Goal: Find specific page/section

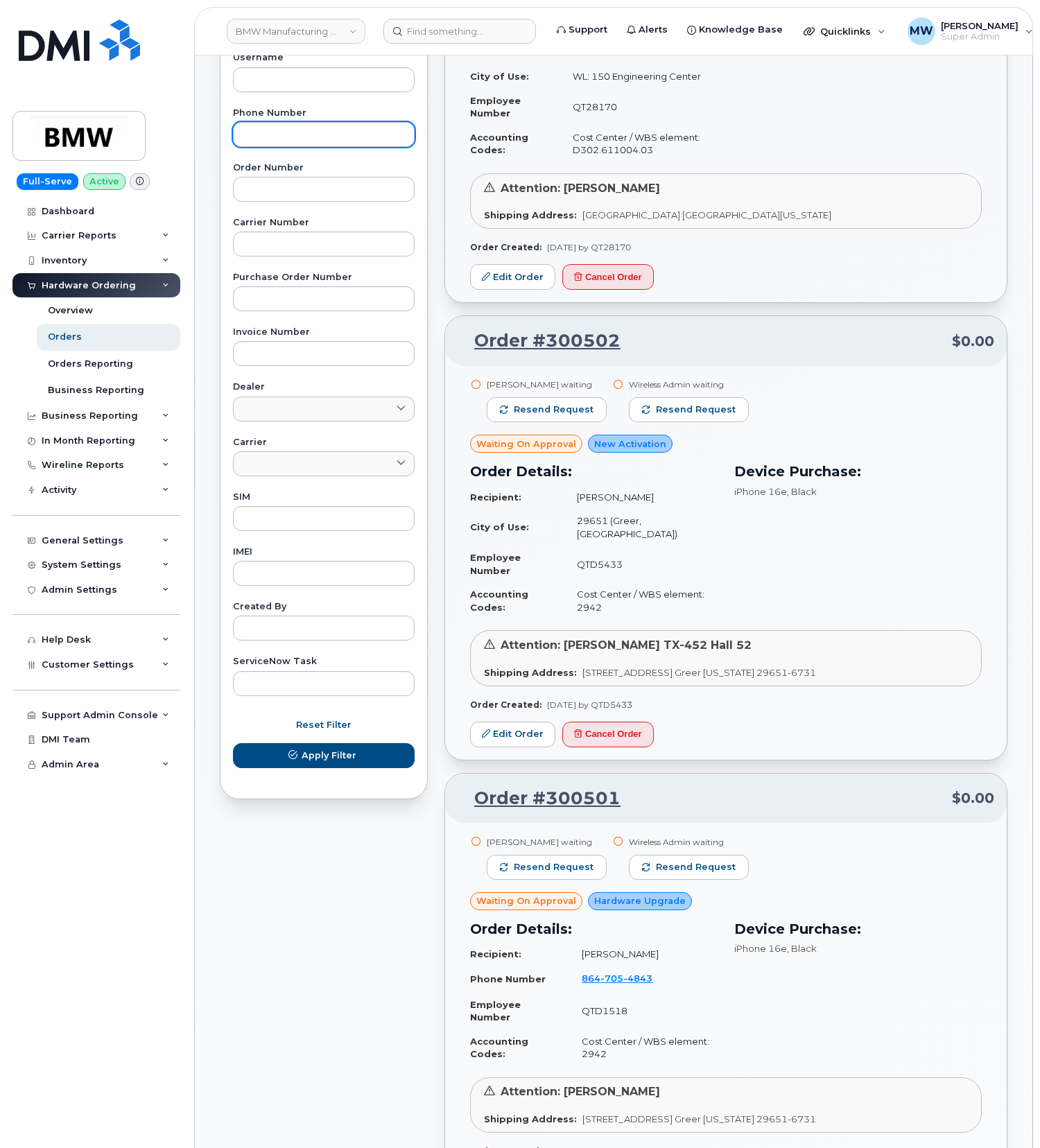
scroll to position [92, 0]
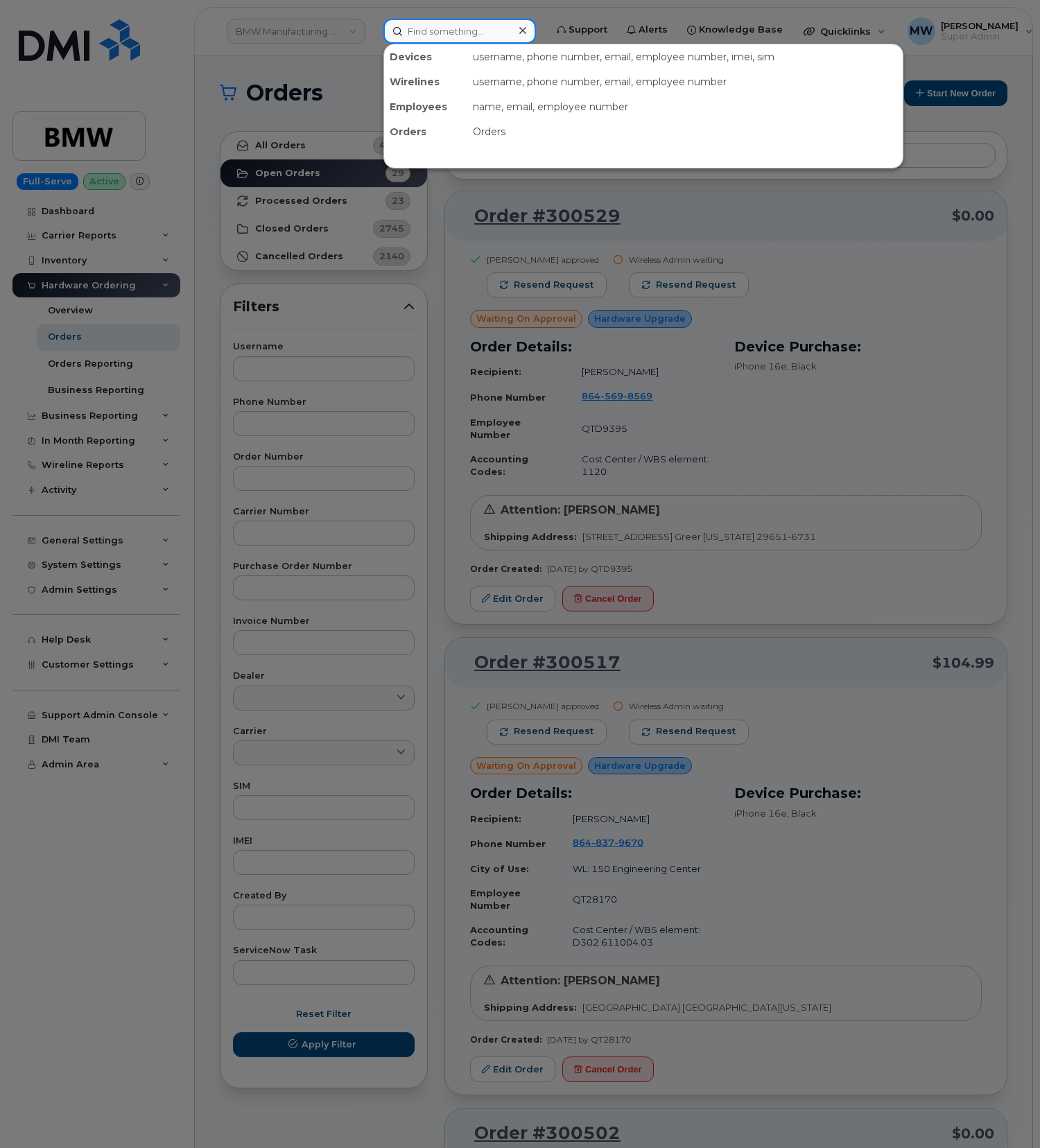
click at [426, 28] on input at bounding box center [459, 31] width 152 height 25
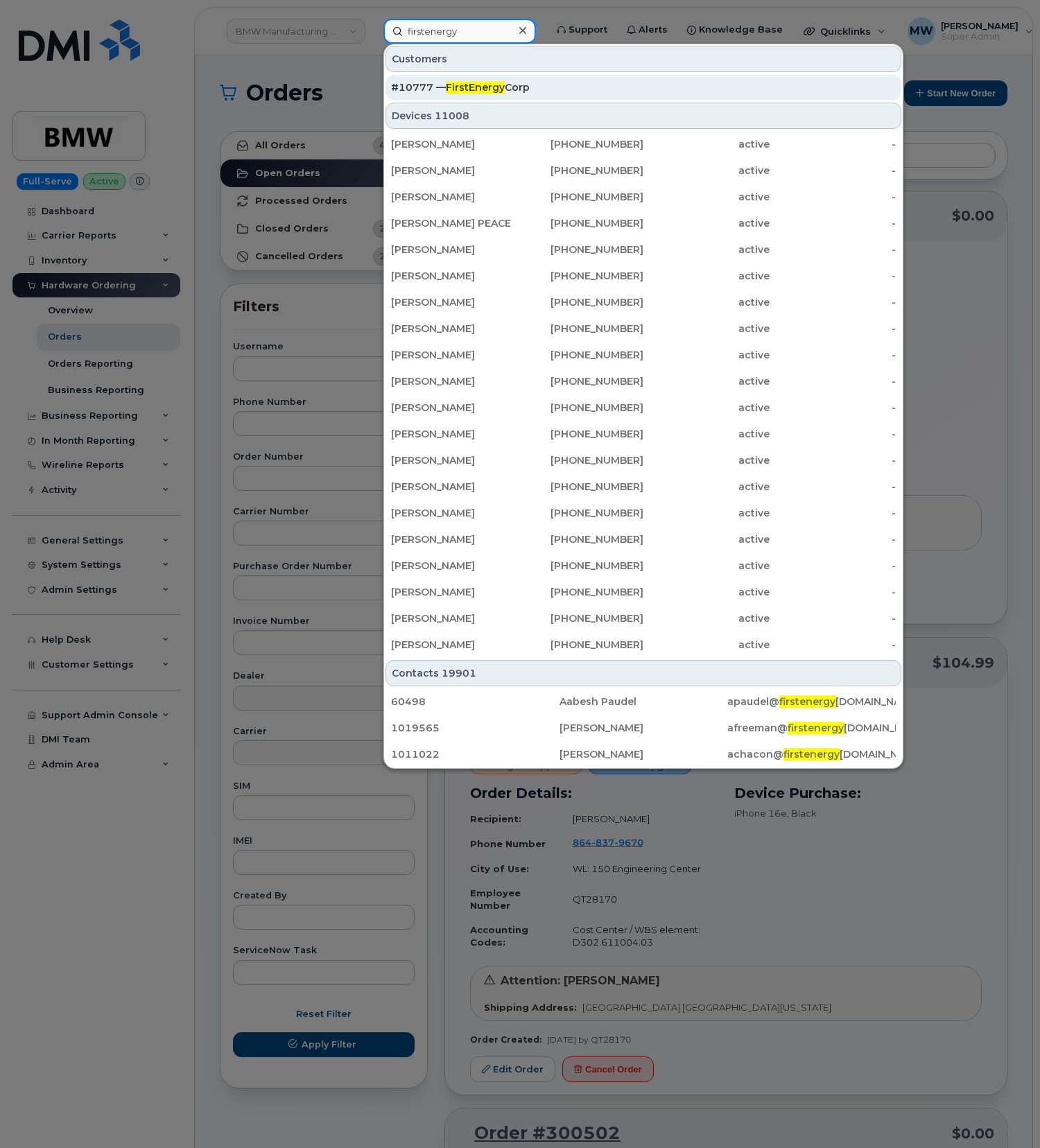
type input "firstenergy"
drag, startPoint x: 541, startPoint y: 79, endPoint x: 545, endPoint y: 57, distance: 22.4
click at [542, 79] on div "#10777 — FirstEnergy Corp" at bounding box center [643, 88] width 505 height 25
